Goal: Task Accomplishment & Management: Complete application form

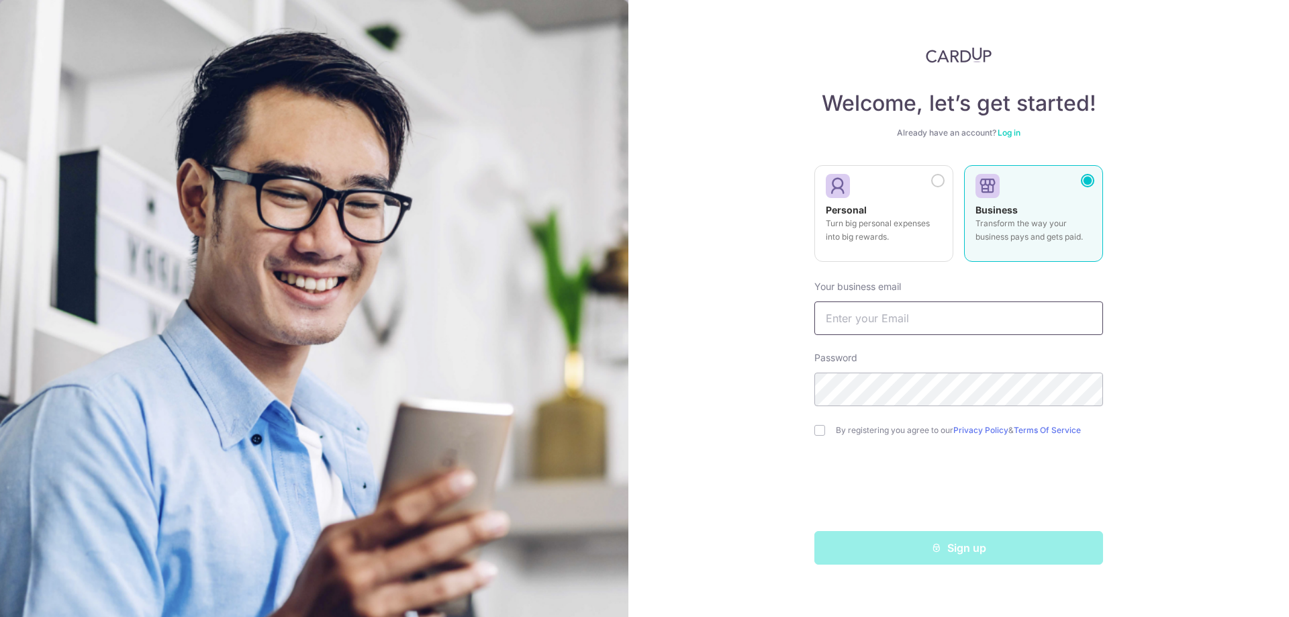
click at [957, 310] on input "text" at bounding box center [958, 318] width 289 height 34
type input "yuxuan@4thwallstudios.sg"
click at [1202, 349] on div "Welcome, let’s get started! Already have an account? Log in Personal Turn big p…" at bounding box center [958, 308] width 661 height 617
click at [860, 432] on label "By registering you agree to our Privacy Policy & Terms Of Service" at bounding box center [969, 430] width 267 height 11
click at [821, 428] on input "checkbox" at bounding box center [819, 430] width 11 height 11
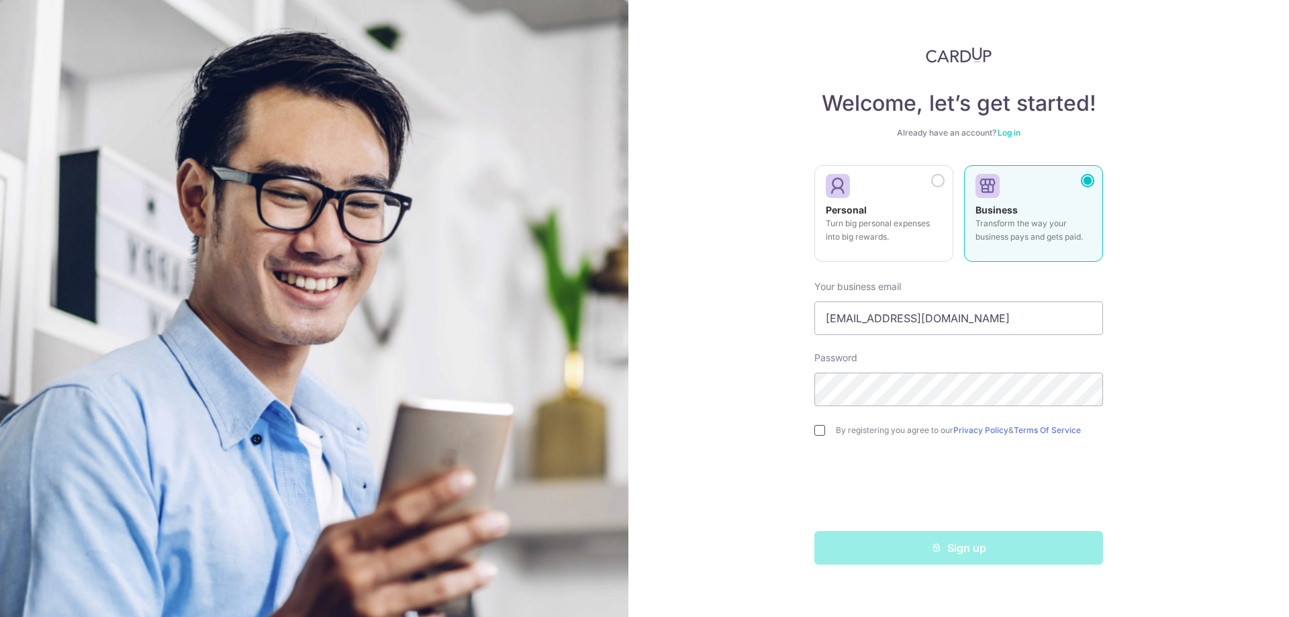
checkbox input "true"
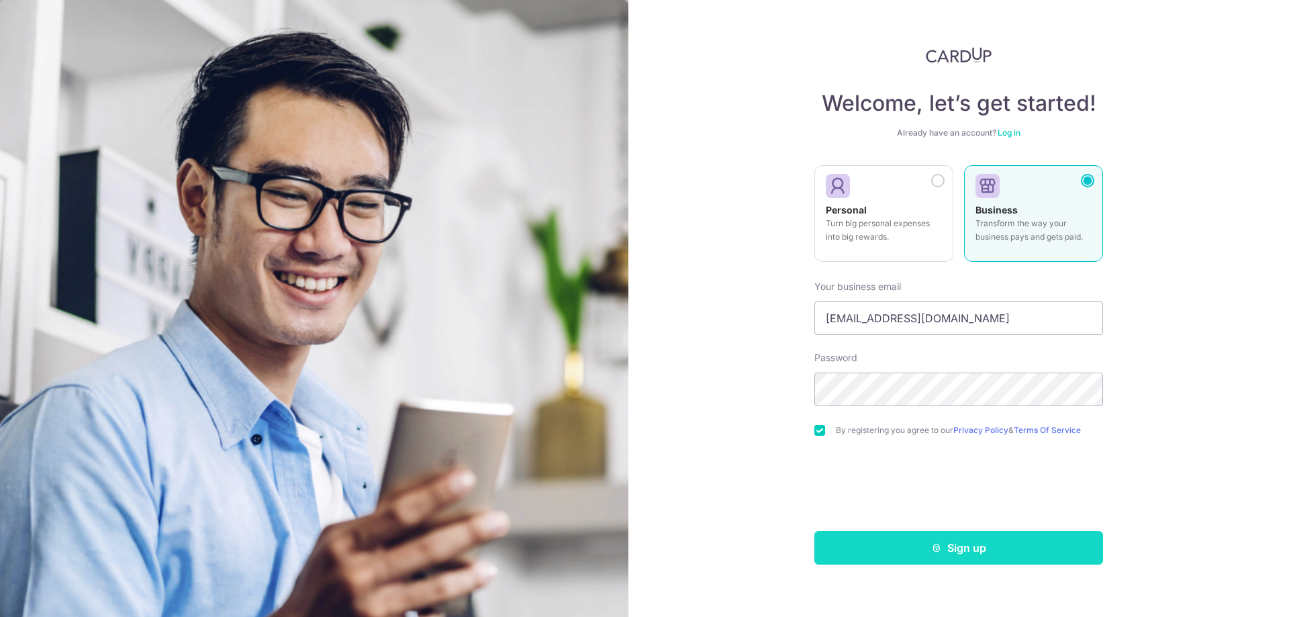
click at [997, 549] on button "Sign up" at bounding box center [958, 548] width 289 height 34
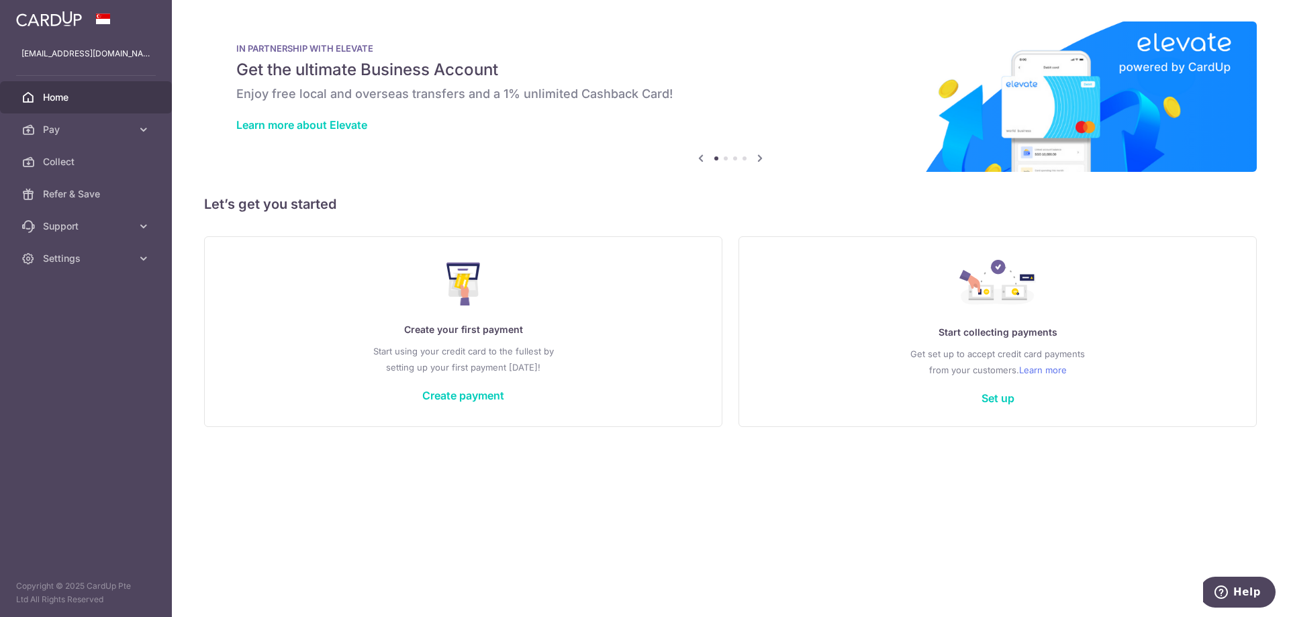
click at [626, 205] on h5 "Let’s get you started" at bounding box center [730, 203] width 1053 height 21
click at [127, 130] on span "Pay" at bounding box center [87, 129] width 89 height 13
click at [115, 162] on span "Payments" at bounding box center [87, 161] width 89 height 13
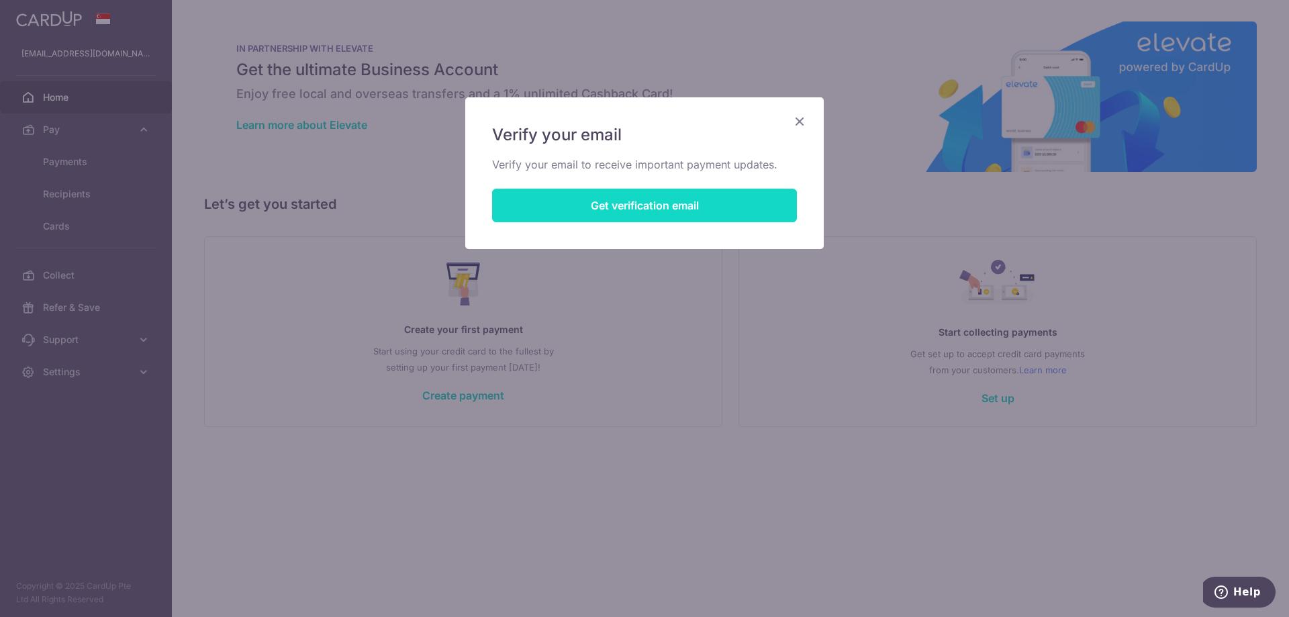
click at [742, 213] on button "Get verification email" at bounding box center [644, 206] width 305 height 34
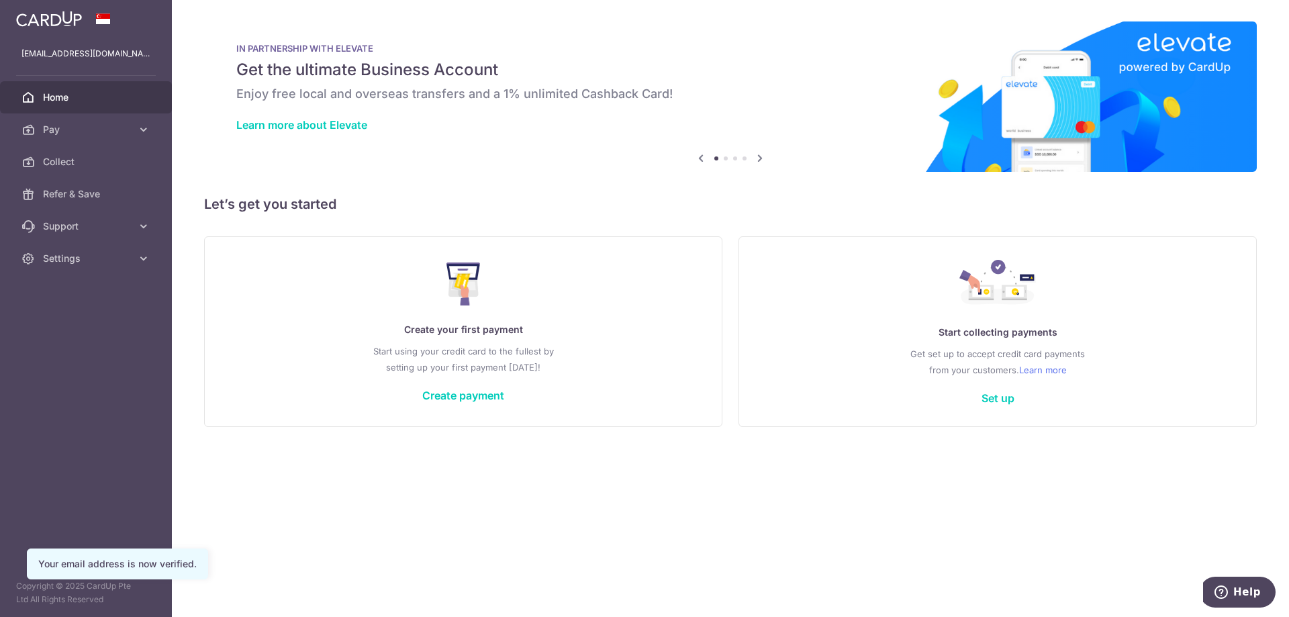
click at [476, 402] on div "Create your first payment Start using your credit card to the fullest by settin…" at bounding box center [463, 331] width 485 height 159
click at [477, 394] on link "Create payment" at bounding box center [463, 395] width 82 height 13
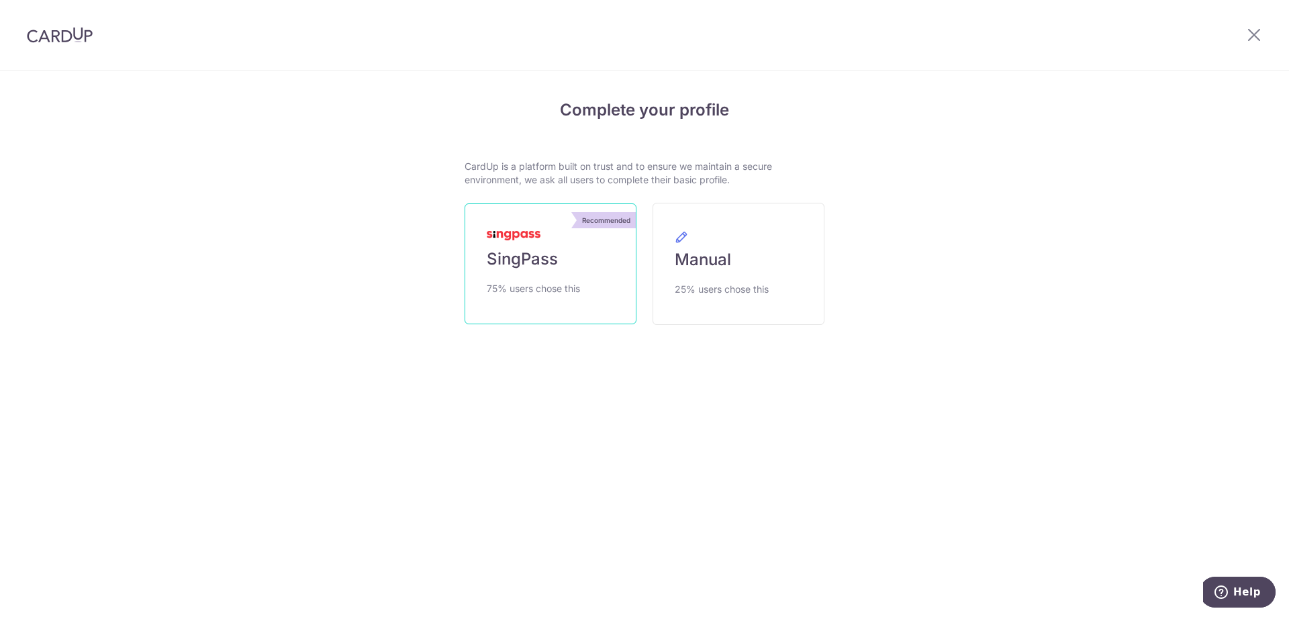
click at [584, 275] on link "Recommended SingPass 75% users chose this" at bounding box center [550, 263] width 172 height 121
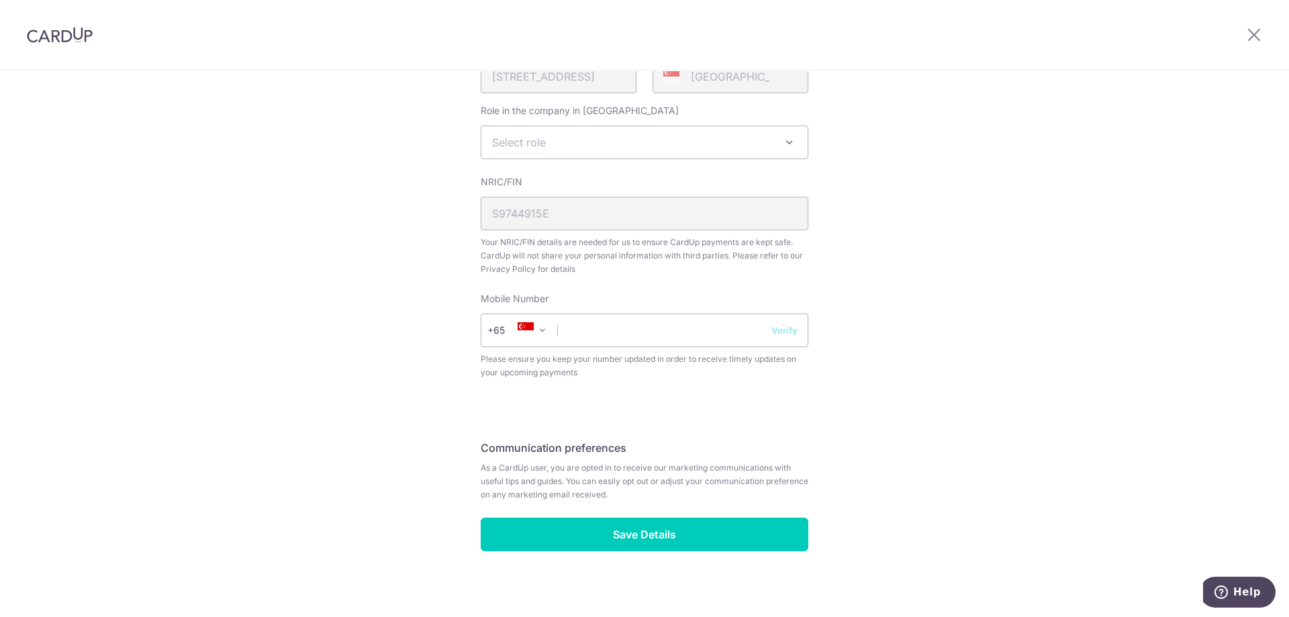
scroll to position [377, 0]
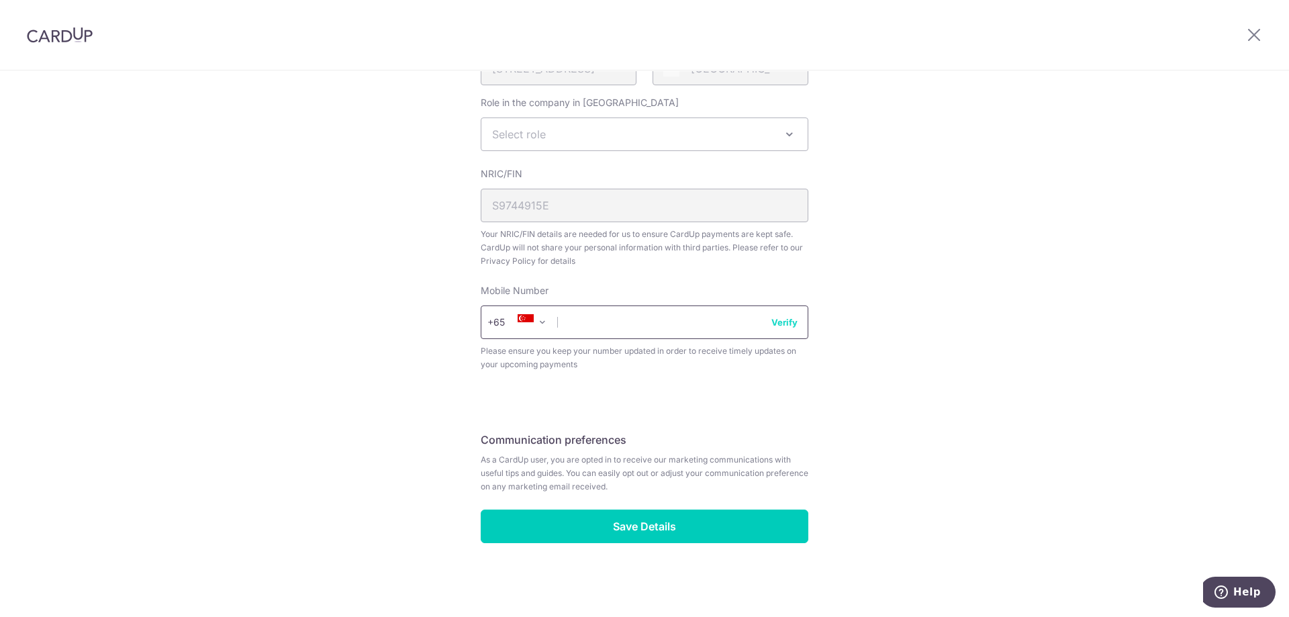
click at [664, 324] on input "text" at bounding box center [645, 322] width 328 height 34
type input "98231448"
click at [784, 327] on button "Verify" at bounding box center [784, 321] width 26 height 13
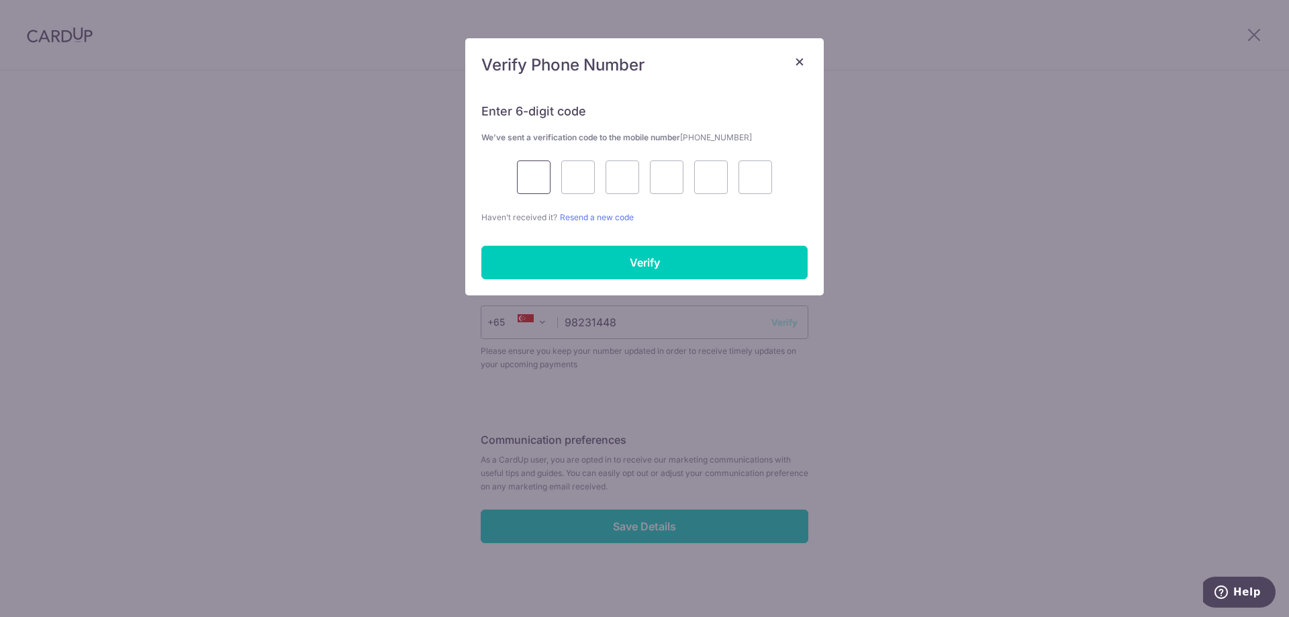
click at [536, 174] on input "text" at bounding box center [534, 177] width 34 height 34
type input "2"
type input "4"
type input "5"
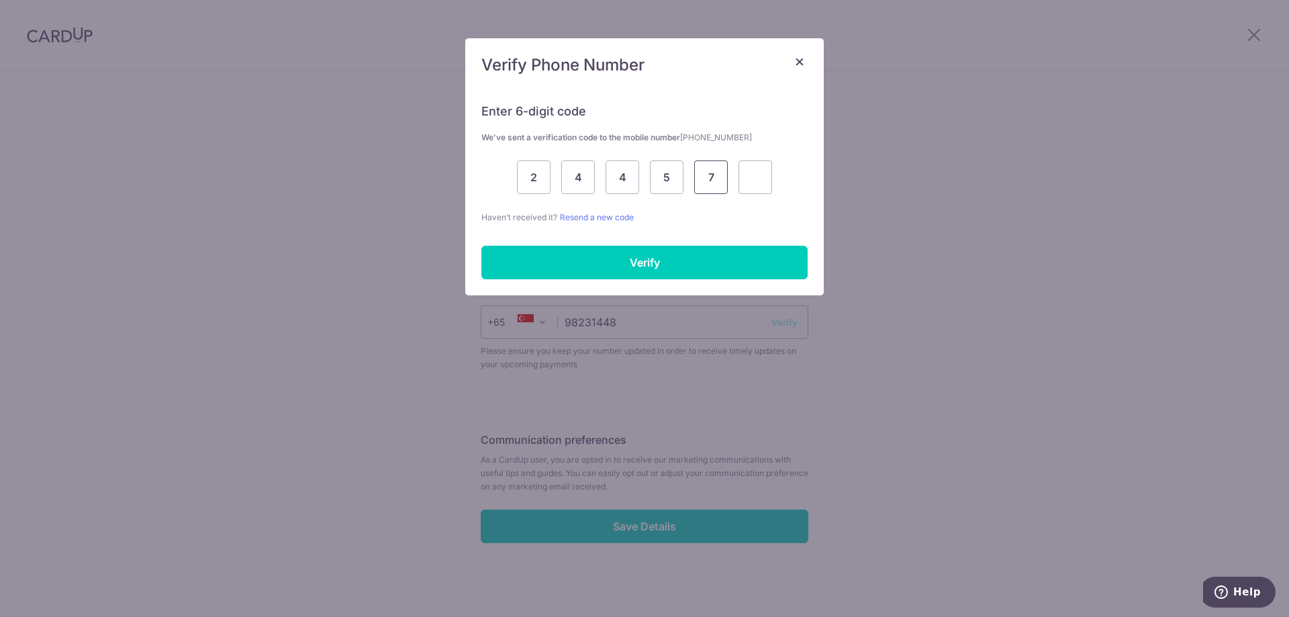
type input "7"
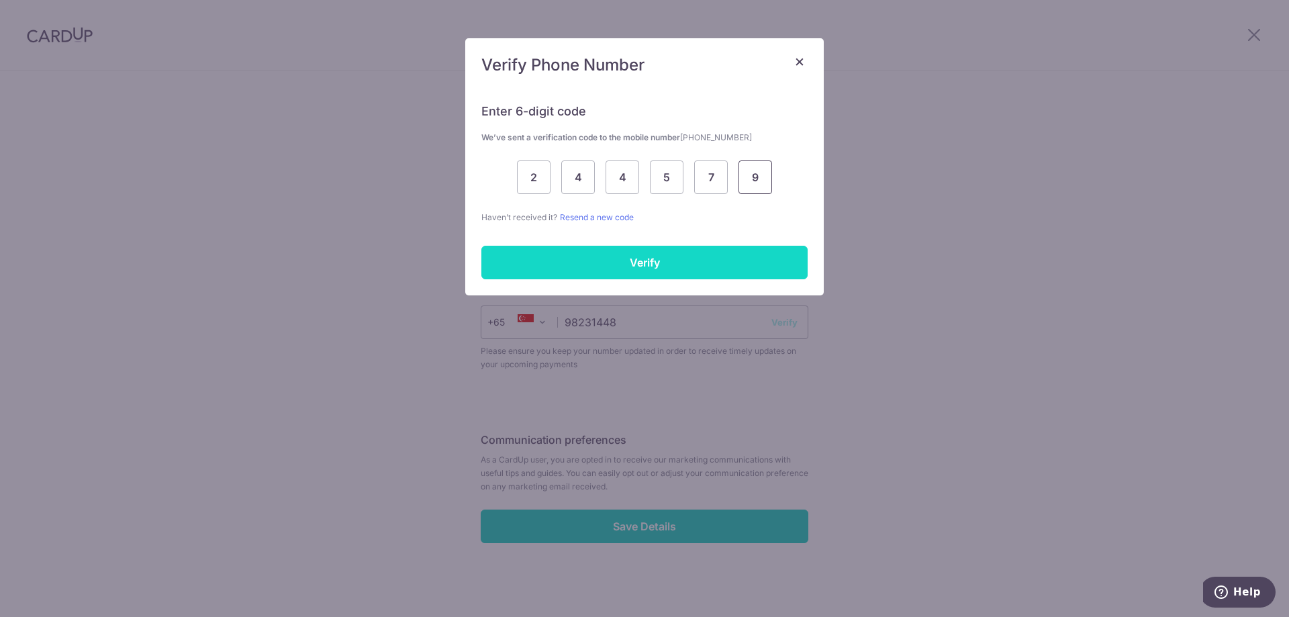
type input "9"
click at [621, 268] on input "Verify" at bounding box center [644, 263] width 326 height 34
click at [701, 262] on fieldset "Your Details Please provide your full name as per your NRIC/ FIN for verificati…" at bounding box center [645, 93] width 328 height 588
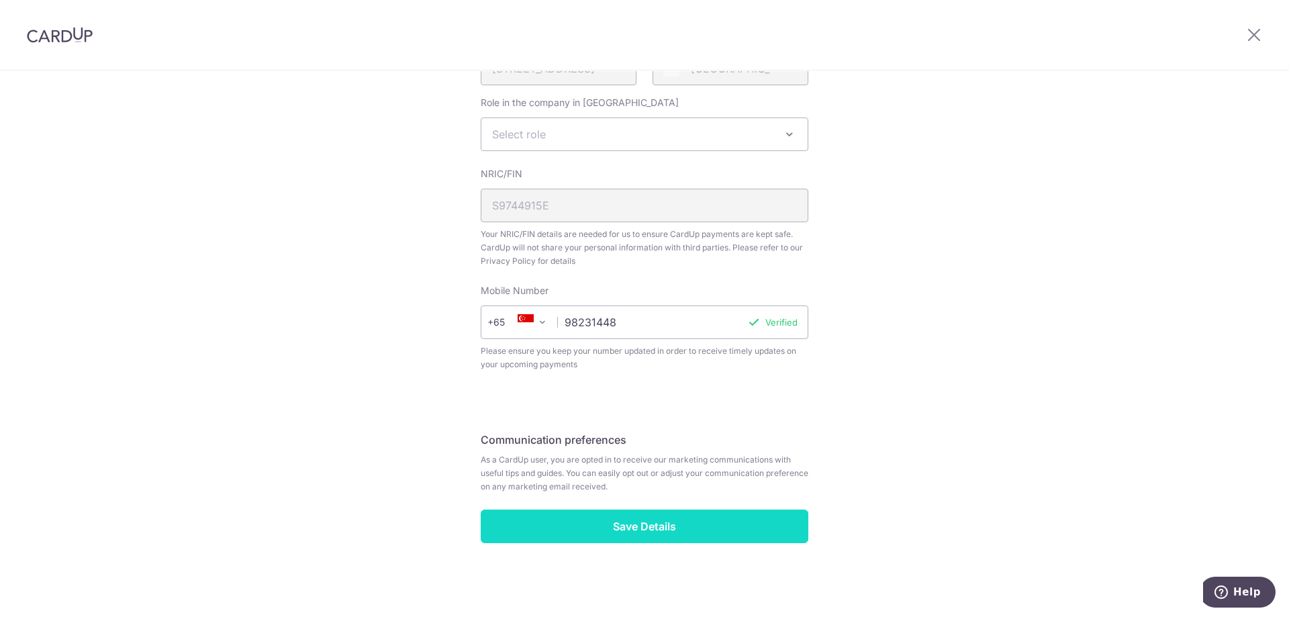
click at [736, 516] on input "Save Details" at bounding box center [645, 526] width 328 height 34
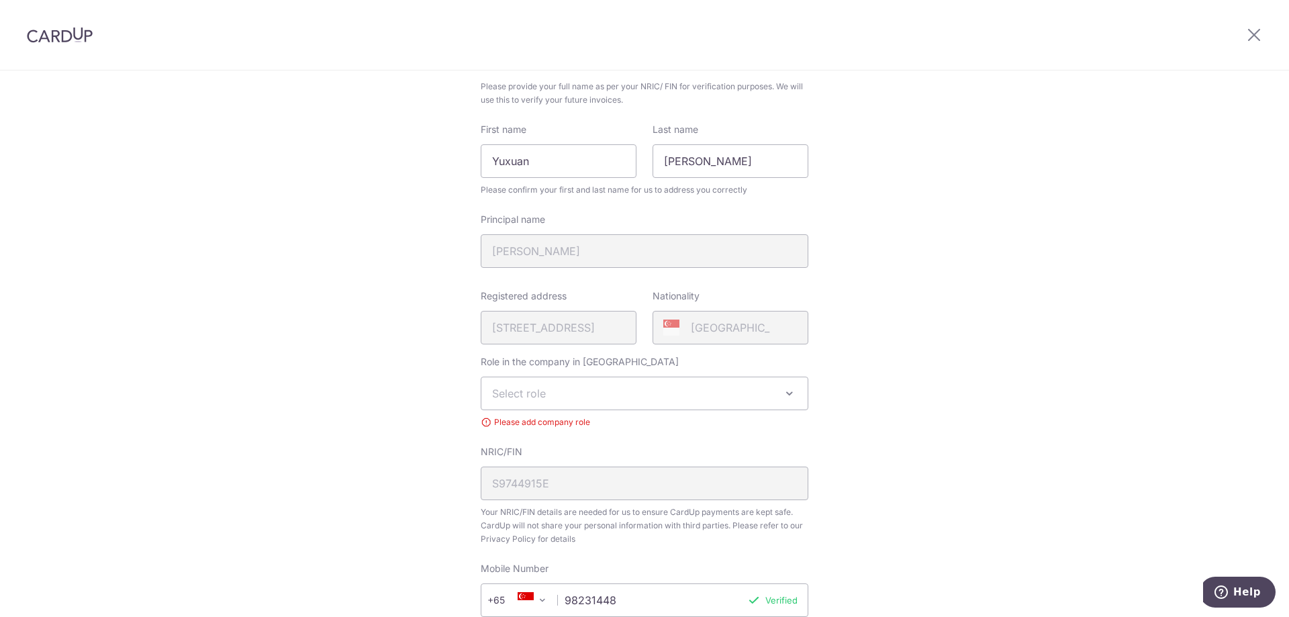
scroll to position [123, 0]
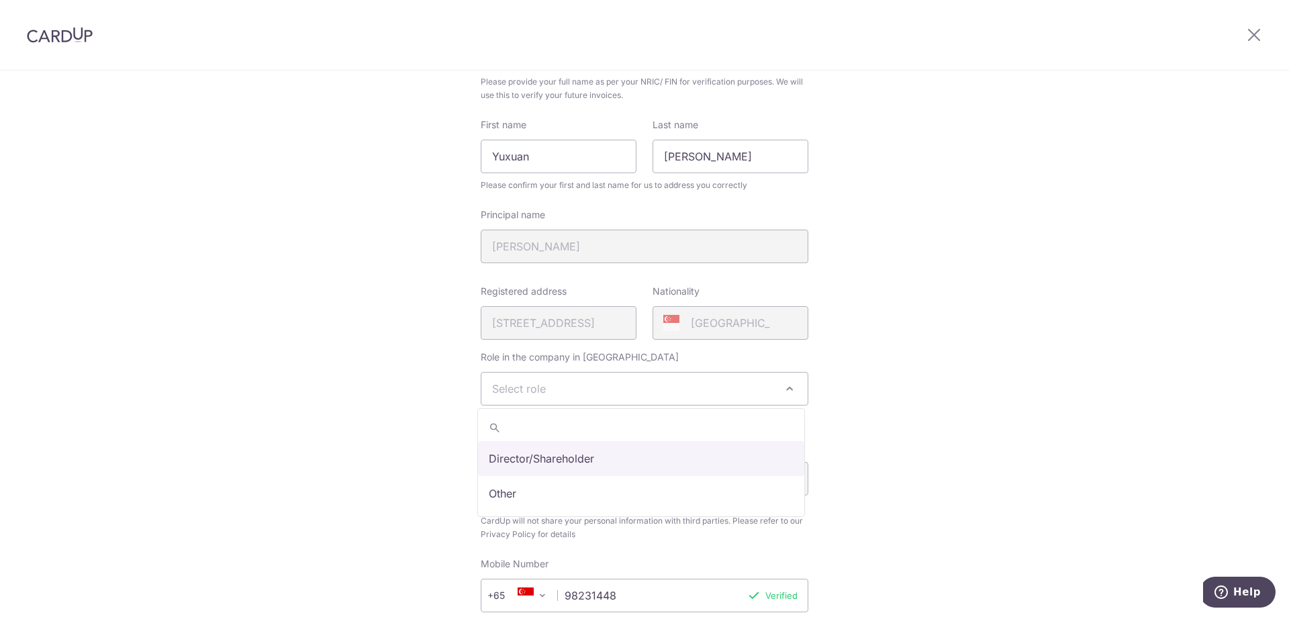
click at [677, 394] on span "Select role" at bounding box center [644, 389] width 326 height 32
select select "director"
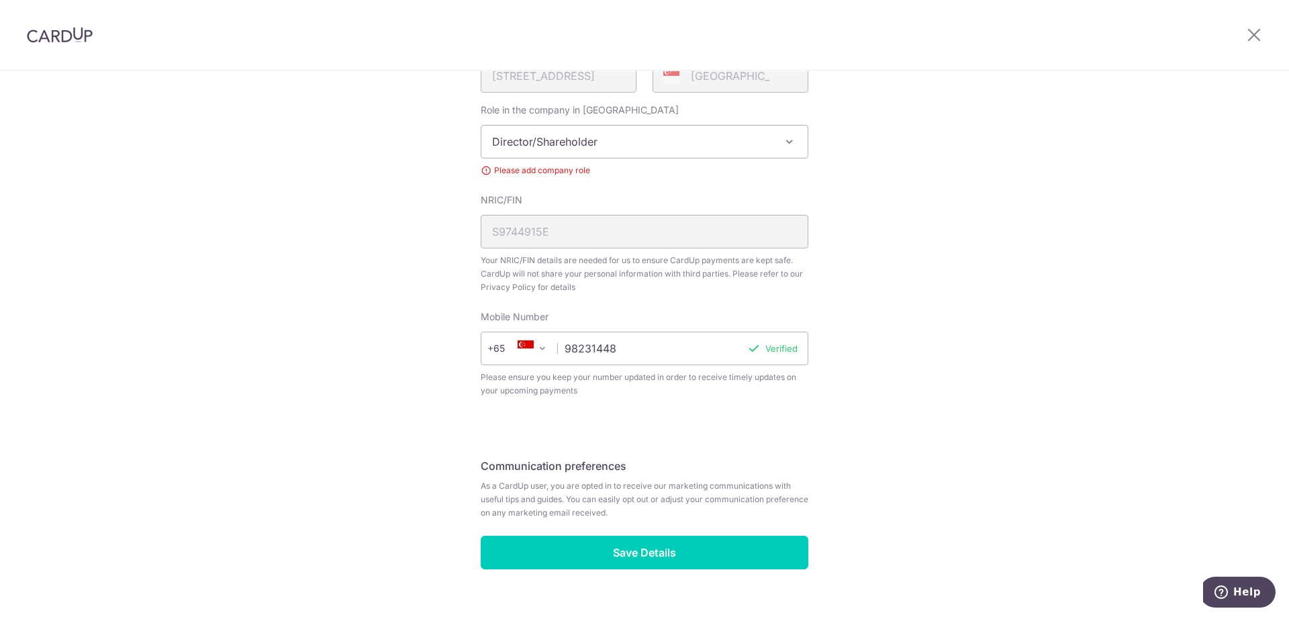
scroll to position [391, 0]
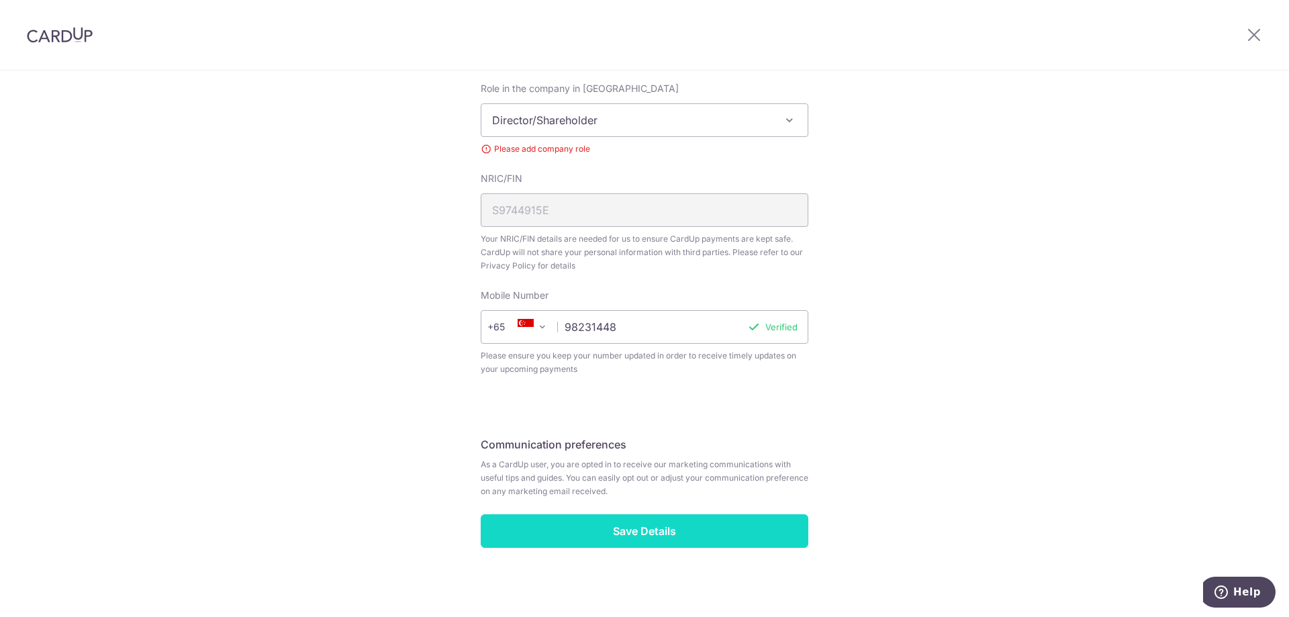
click at [690, 531] on input "Save Details" at bounding box center [645, 531] width 328 height 34
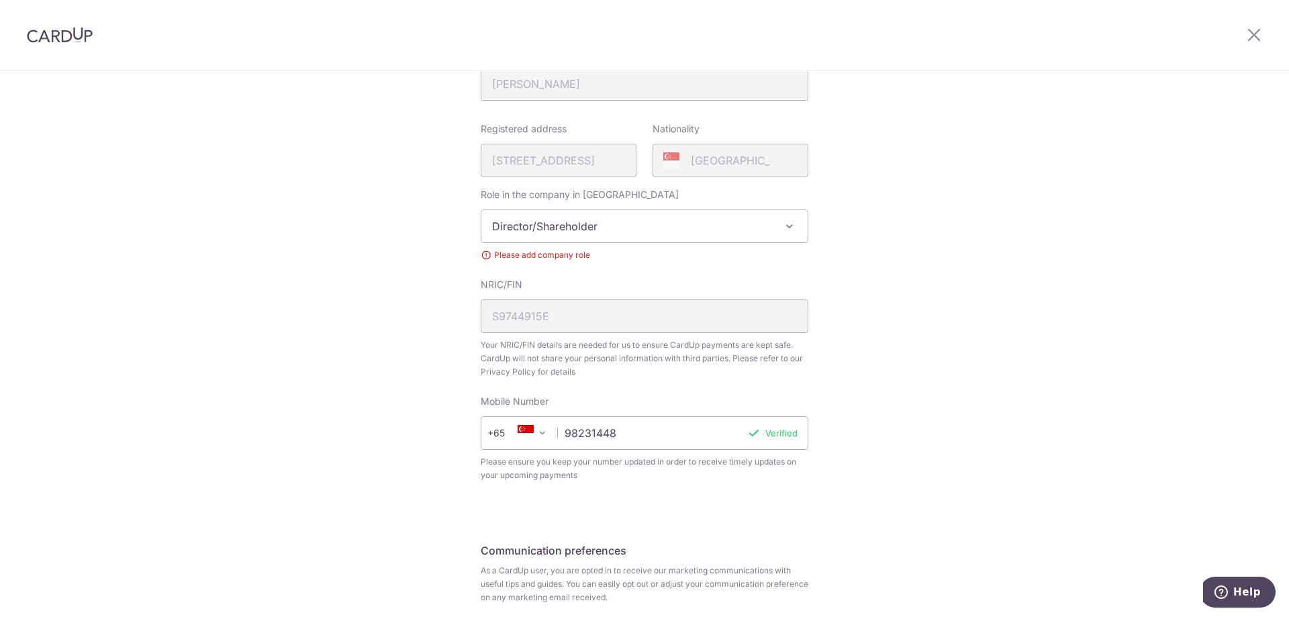
scroll to position [0, 0]
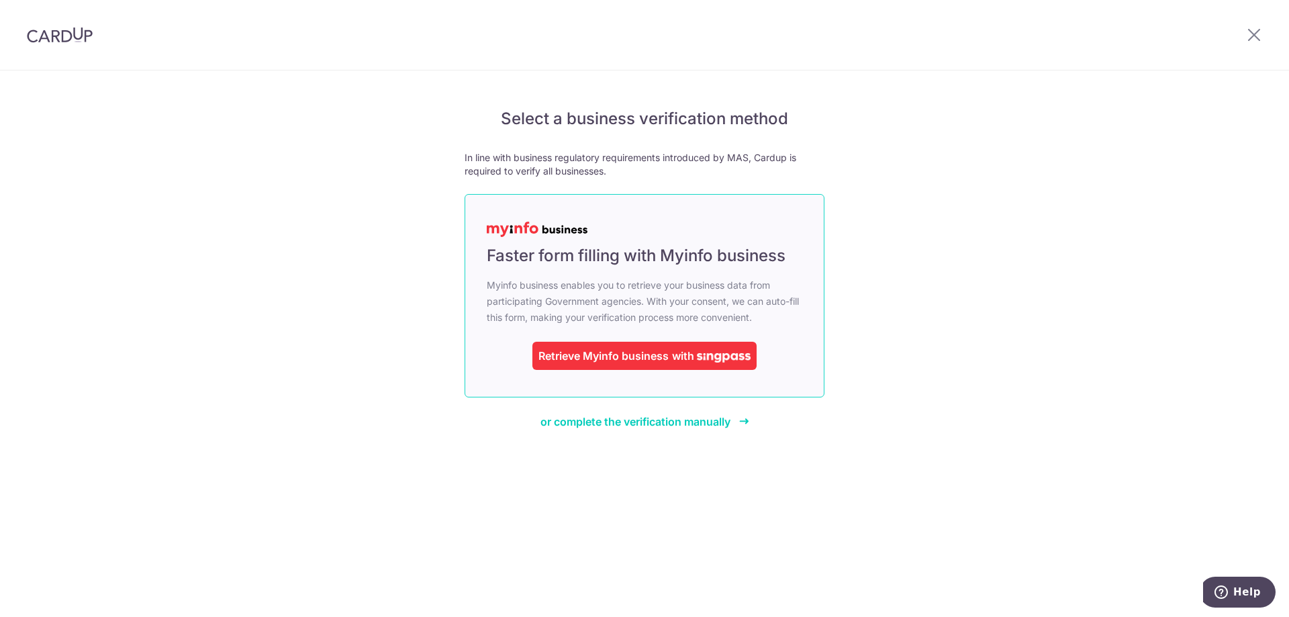
click at [676, 359] on span "with" at bounding box center [683, 355] width 22 height 13
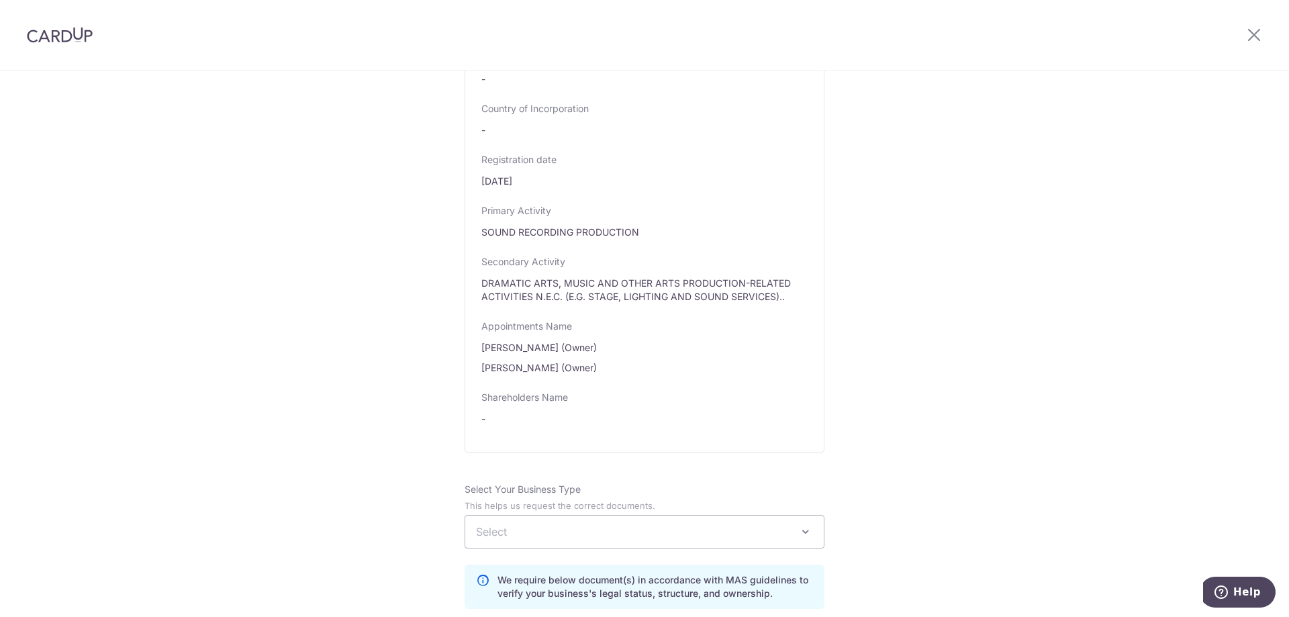
scroll to position [537, 0]
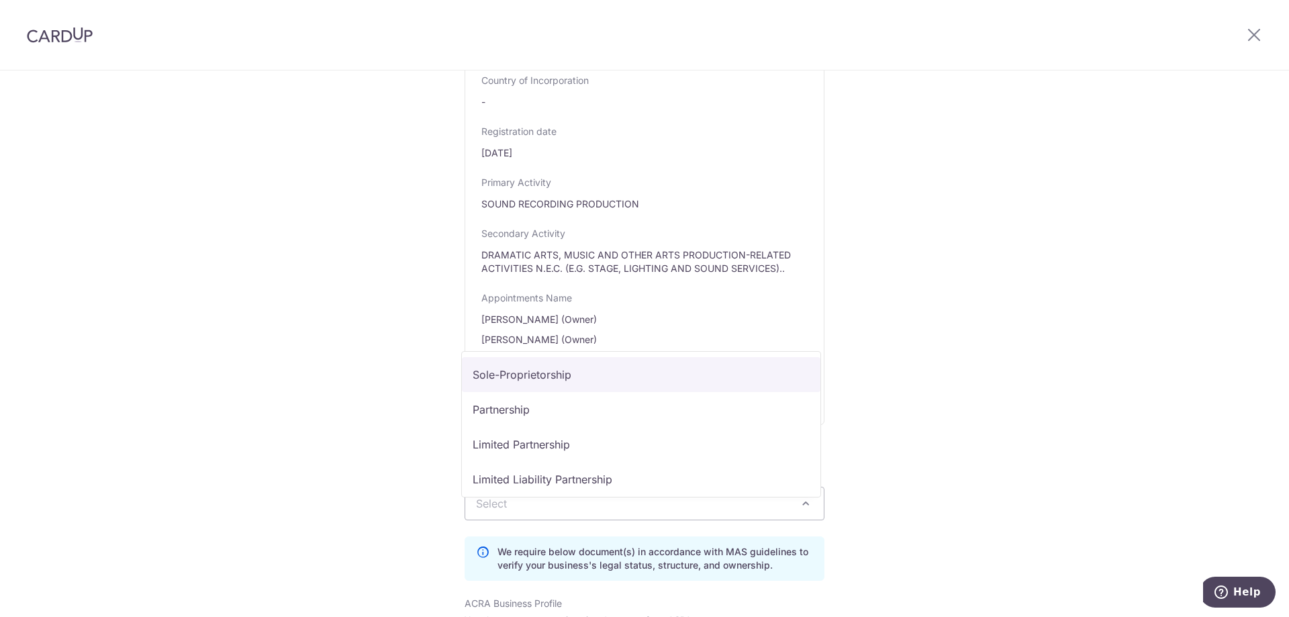
click at [637, 520] on span "Select" at bounding box center [644, 503] width 358 height 32
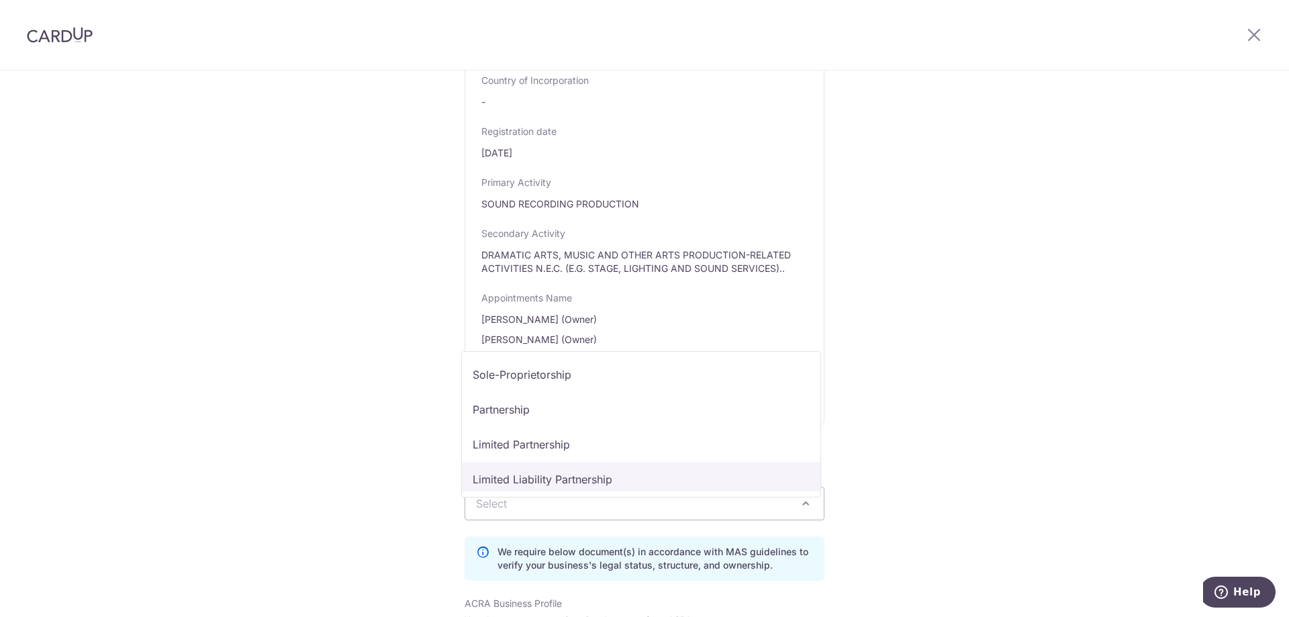
click at [975, 449] on div "Review the company details Company details View all The following details are r…" at bounding box center [644, 286] width 1289 height 1507
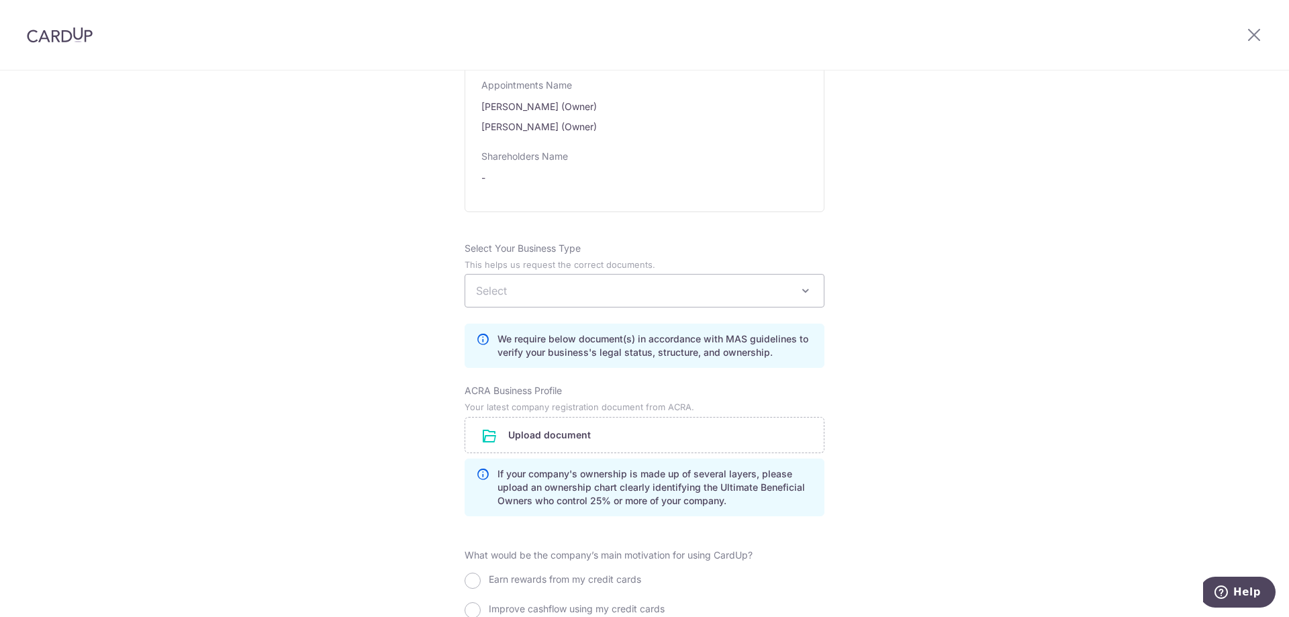
scroll to position [638, 0]
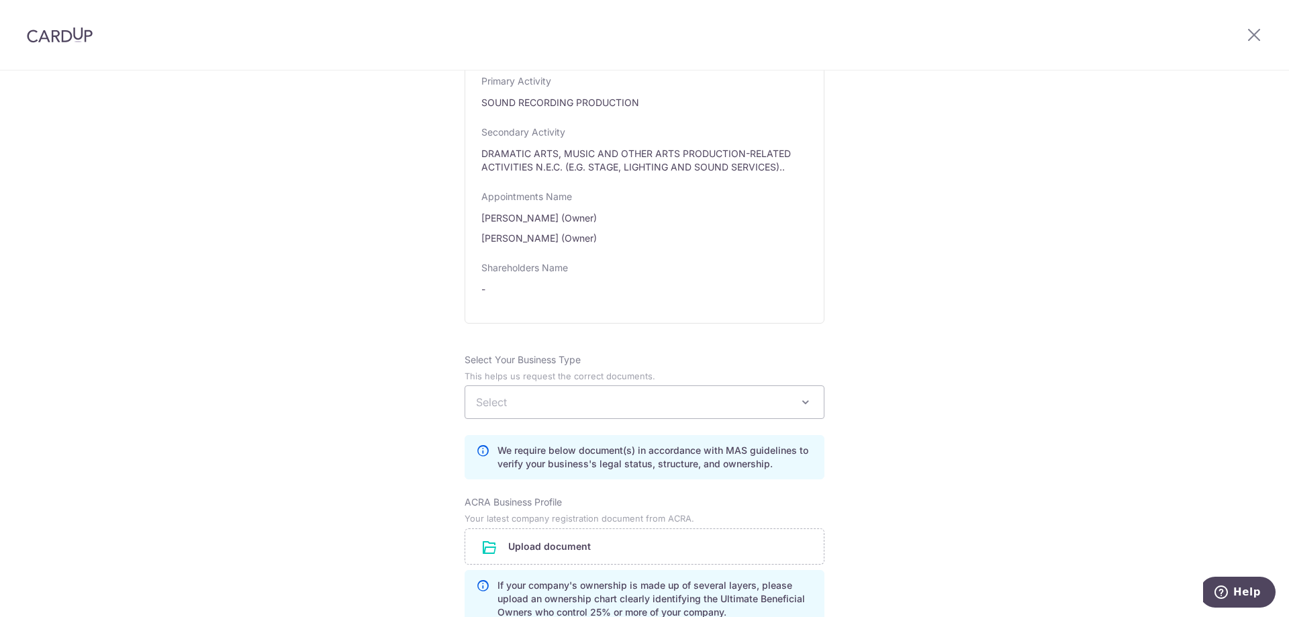
click at [760, 418] on span "Select" at bounding box center [644, 402] width 358 height 32
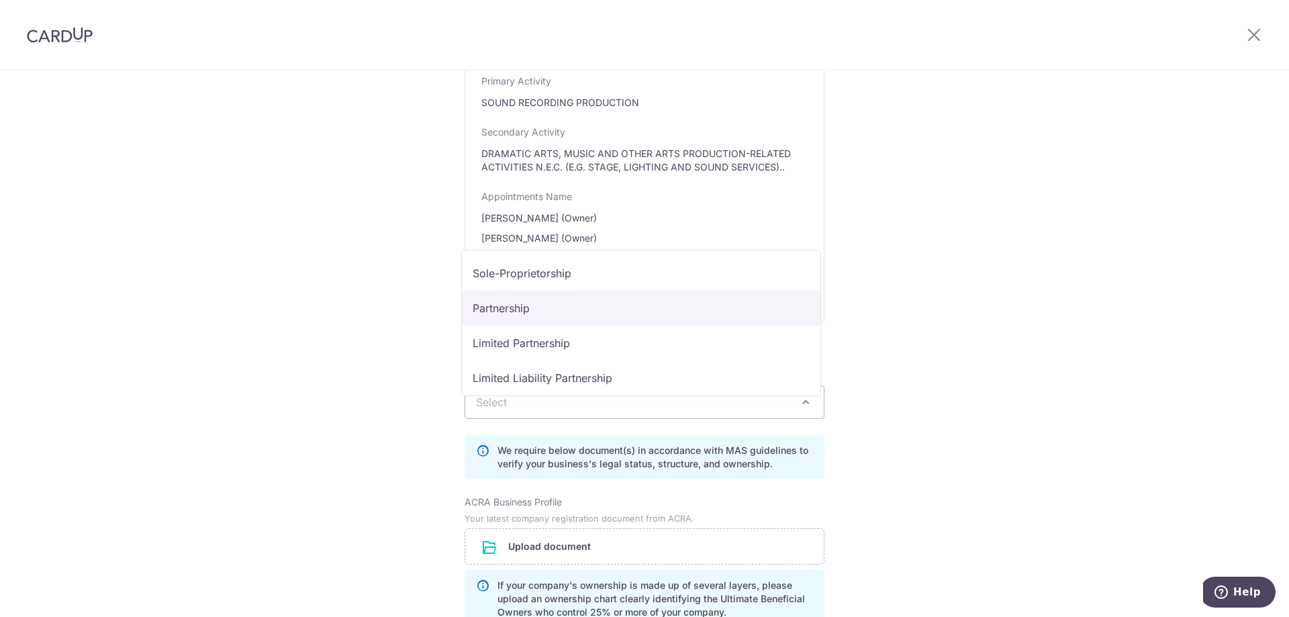
select select "Partnership"
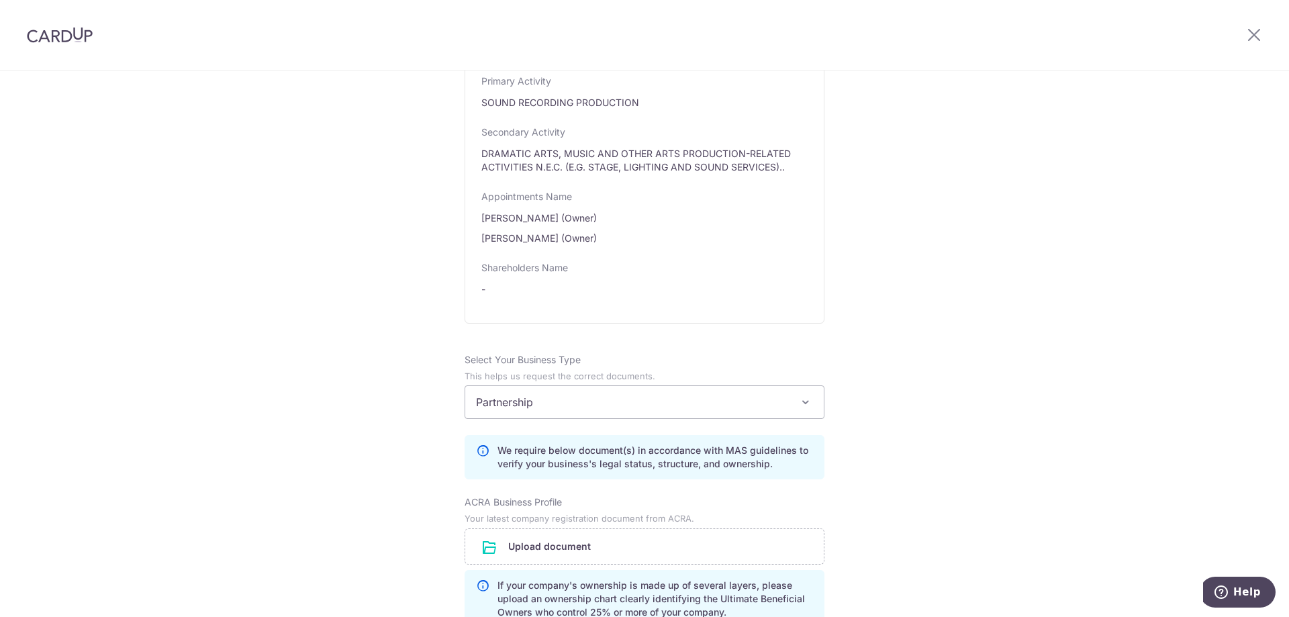
click at [908, 374] on div "Review the company details Company details View all The following details are r…" at bounding box center [644, 307] width 1289 height 1751
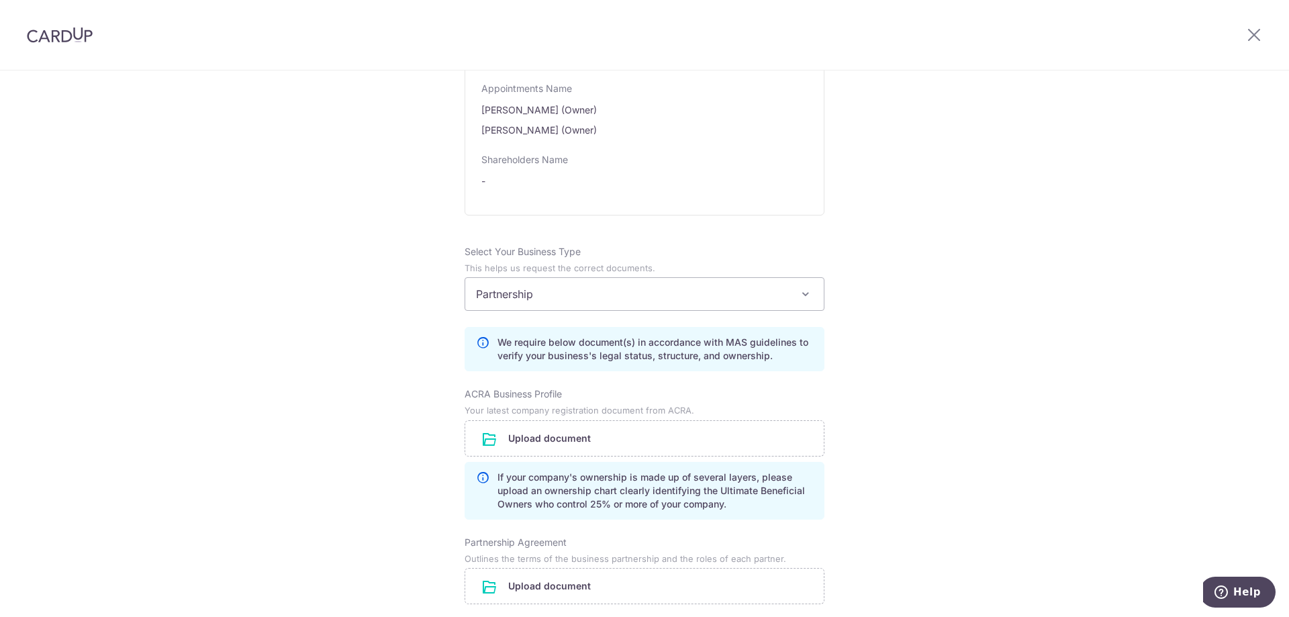
scroll to position [840, 0]
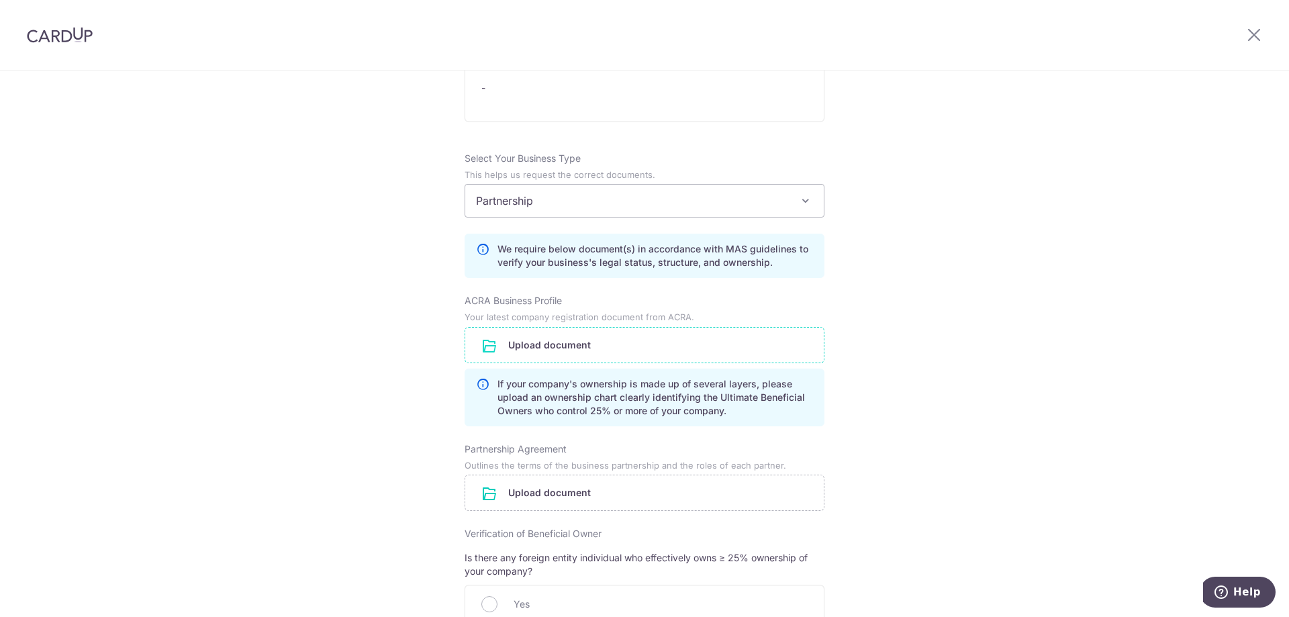
click at [550, 356] on input "file" at bounding box center [644, 345] width 358 height 35
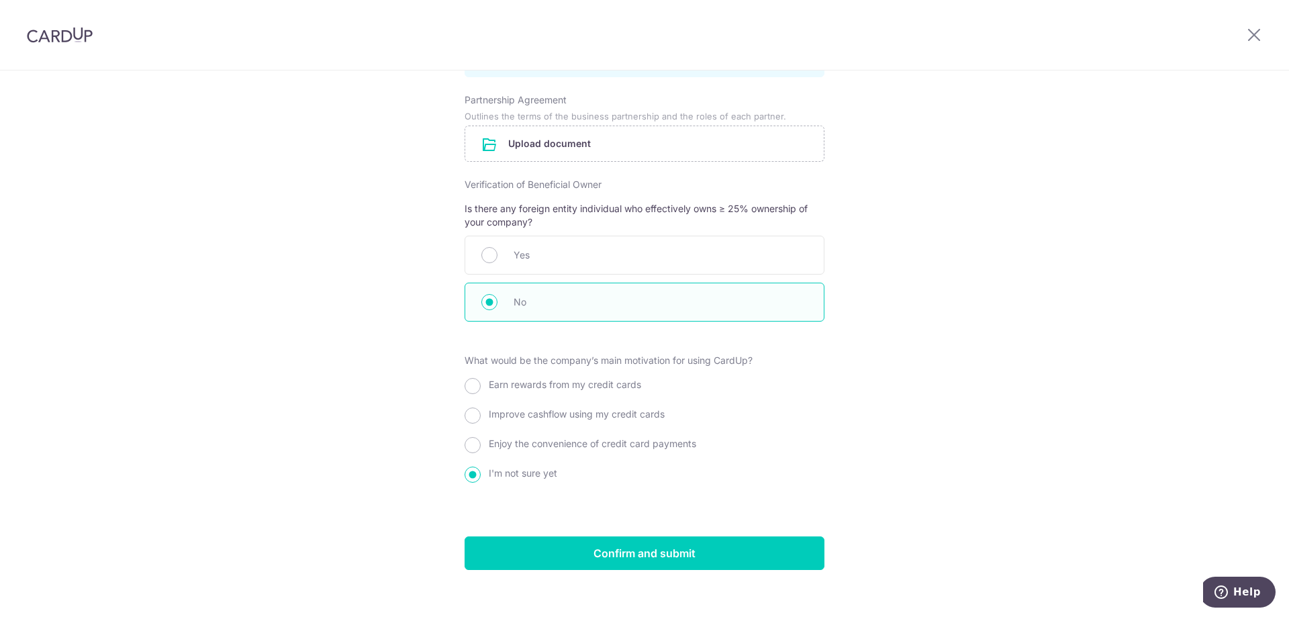
scroll to position [1242, 0]
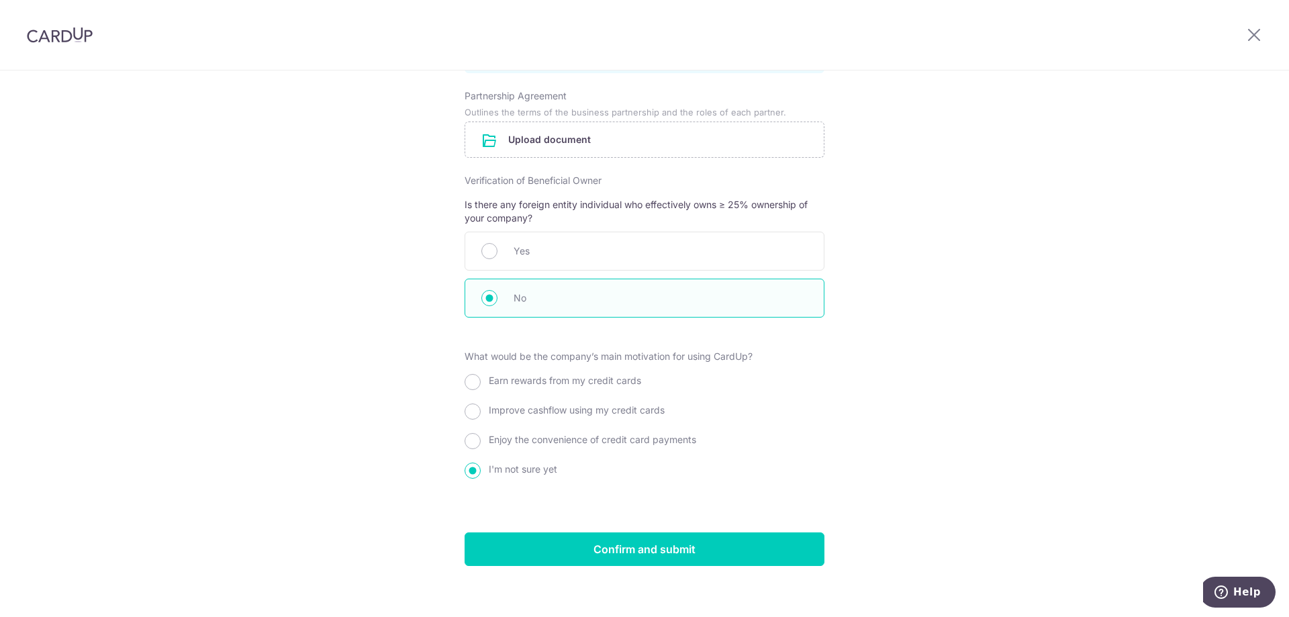
click at [595, 415] on span "Improve cashflow using my credit cards" at bounding box center [577, 409] width 176 height 11
click at [481, 420] on input "Improve cashflow using my credit cards" at bounding box center [472, 411] width 16 height 16
radio input "true"
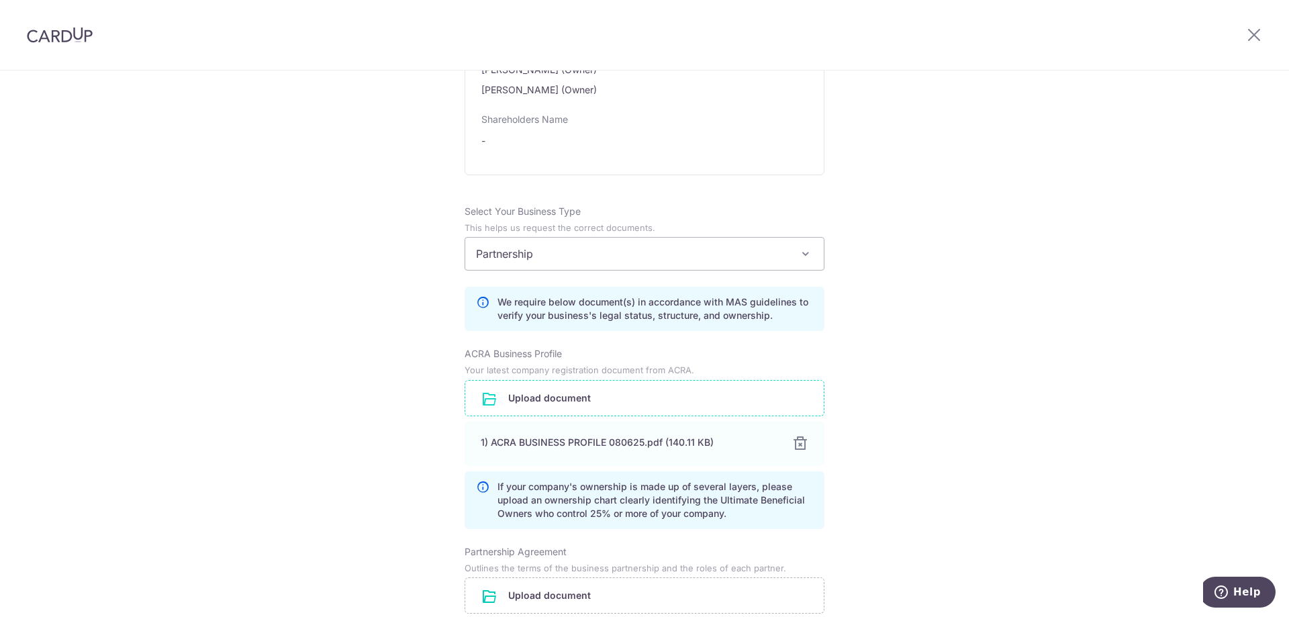
scroll to position [1268, 0]
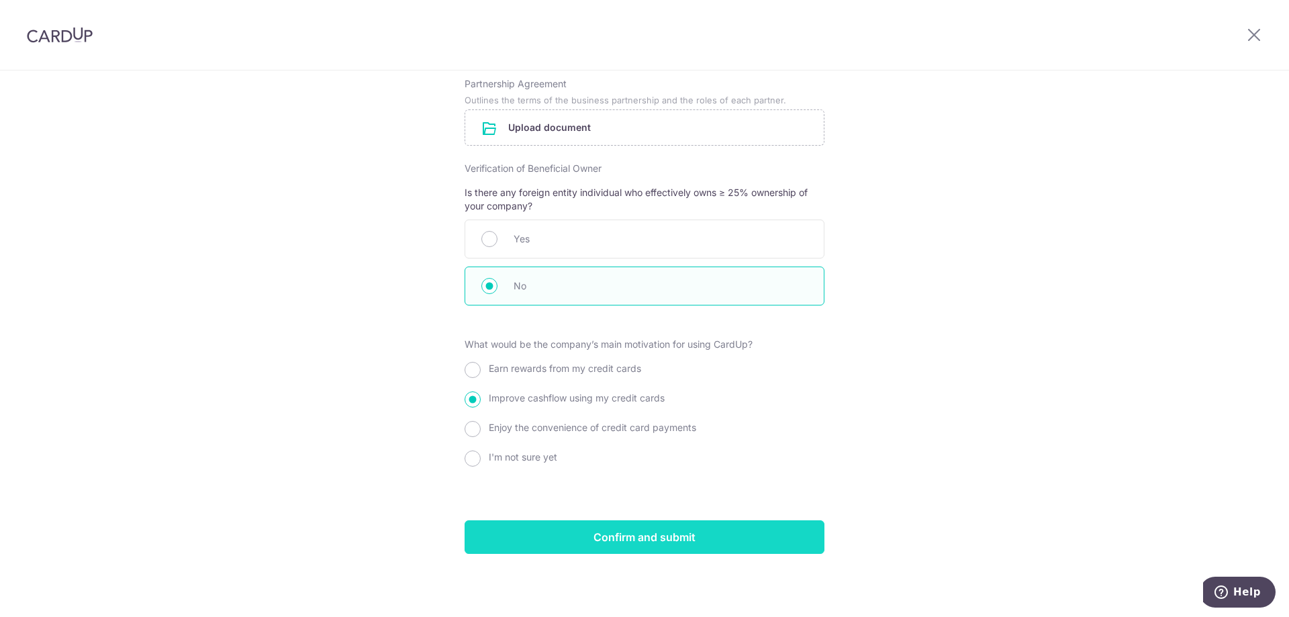
click at [653, 533] on input "Confirm and submit" at bounding box center [644, 537] width 360 height 34
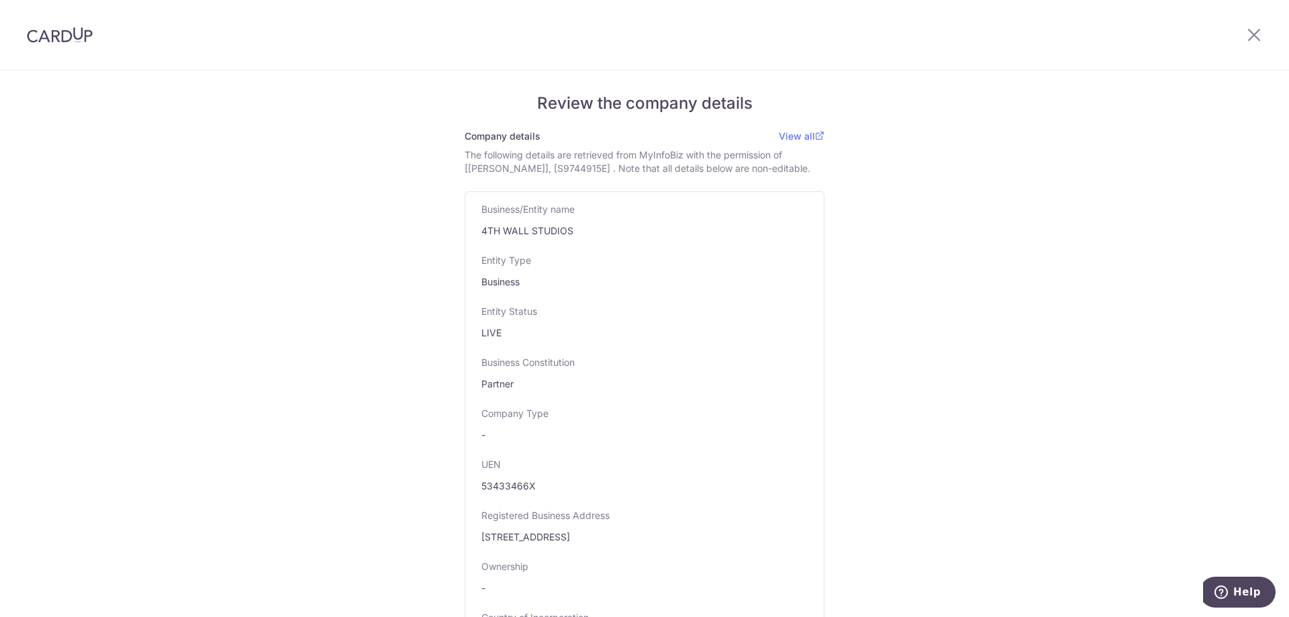
scroll to position [959, 0]
